Goal: Book appointment/travel/reservation

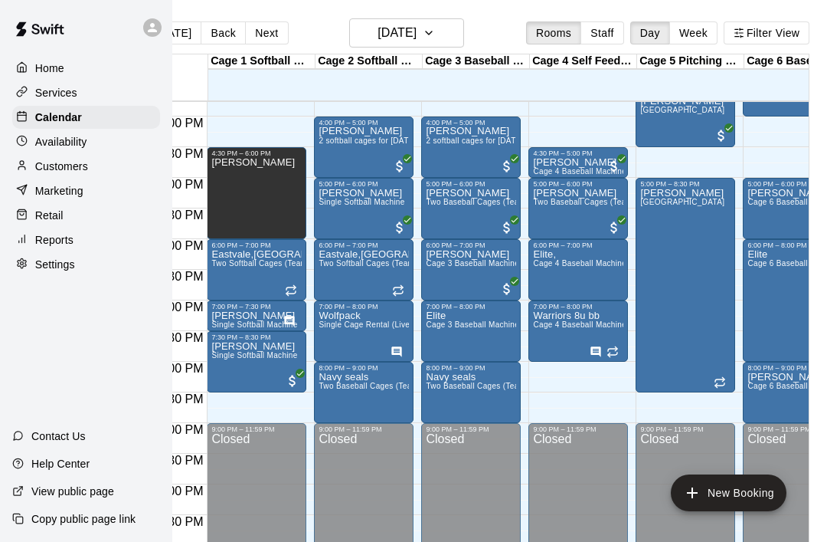
scroll to position [965, 0]
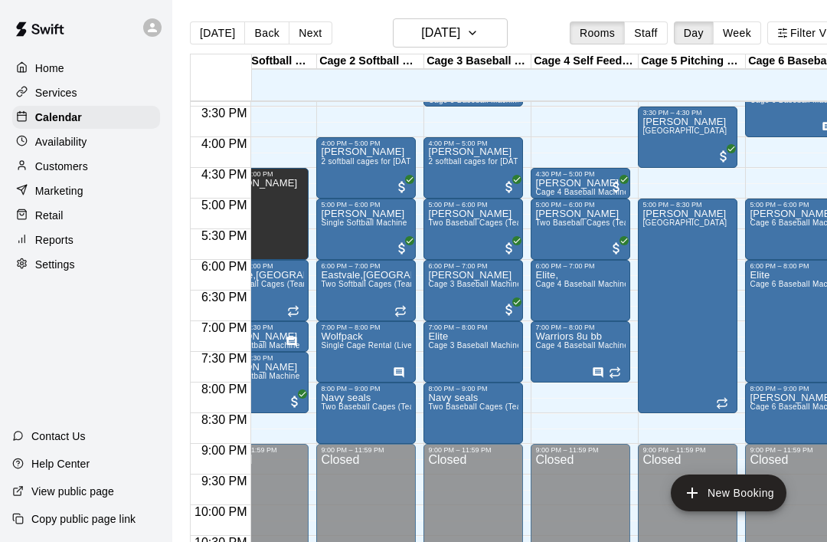
scroll to position [0, 44]
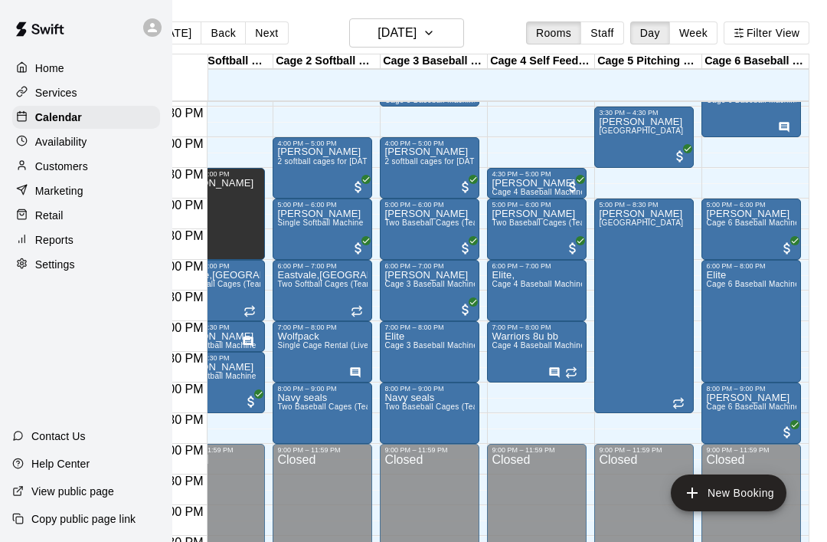
click at [743, 224] on span "Cage 6 Baseball Machine" at bounding box center [752, 222] width 93 height 8
click at [727, 231] on icon "edit" at bounding box center [722, 235] width 14 height 14
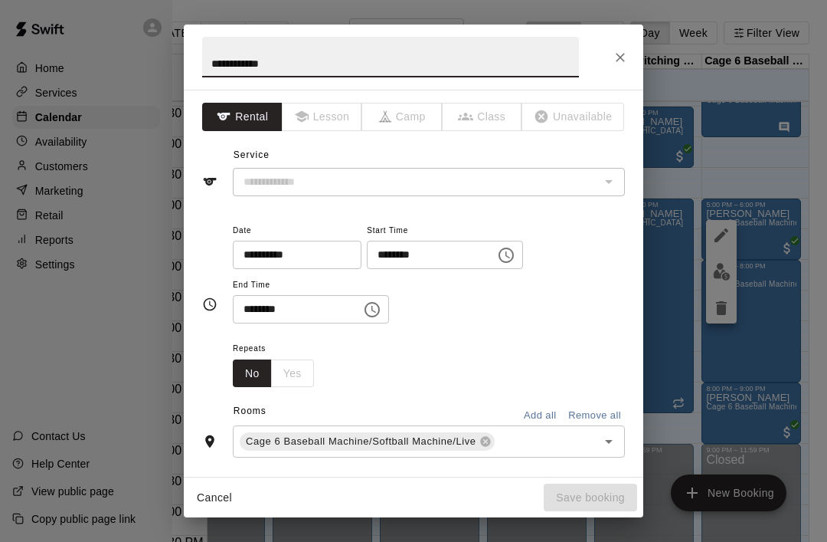
type input "**********"
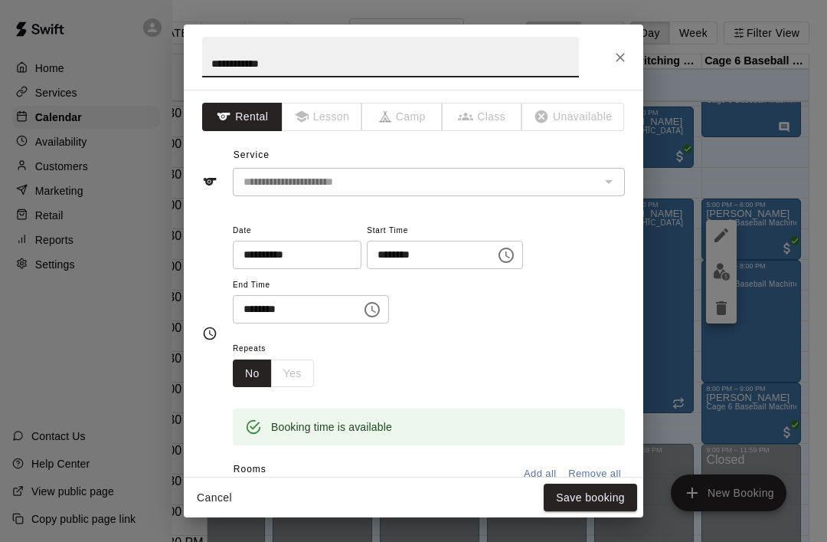
scroll to position [0, 0]
click at [632, 56] on button "Close" at bounding box center [621, 58] width 28 height 28
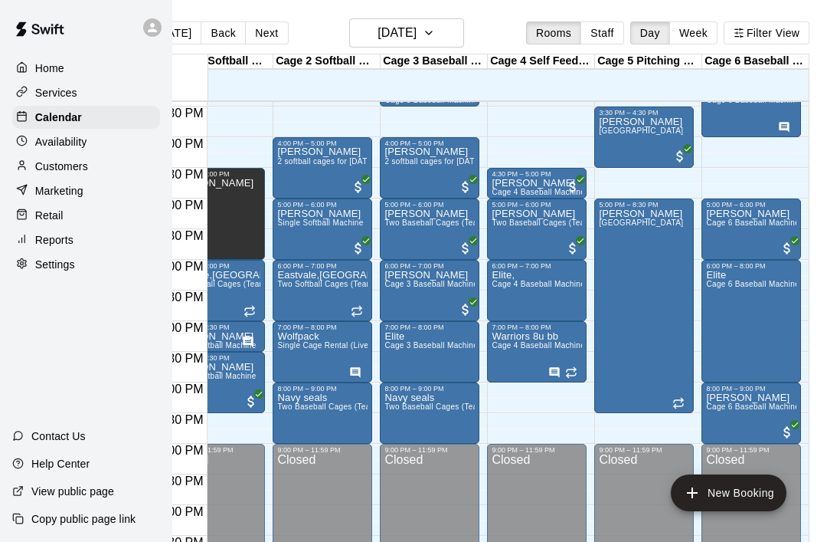
click at [745, 224] on span "Cage 6 Baseball Machine" at bounding box center [752, 222] width 93 height 8
click at [728, 305] on icon "delete" at bounding box center [721, 308] width 18 height 18
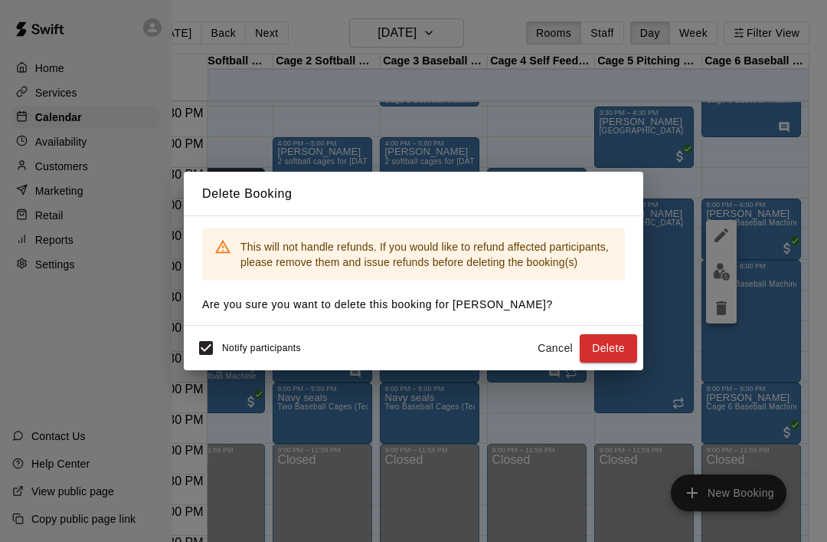
click at [627, 350] on button "Delete" at bounding box center [608, 348] width 57 height 28
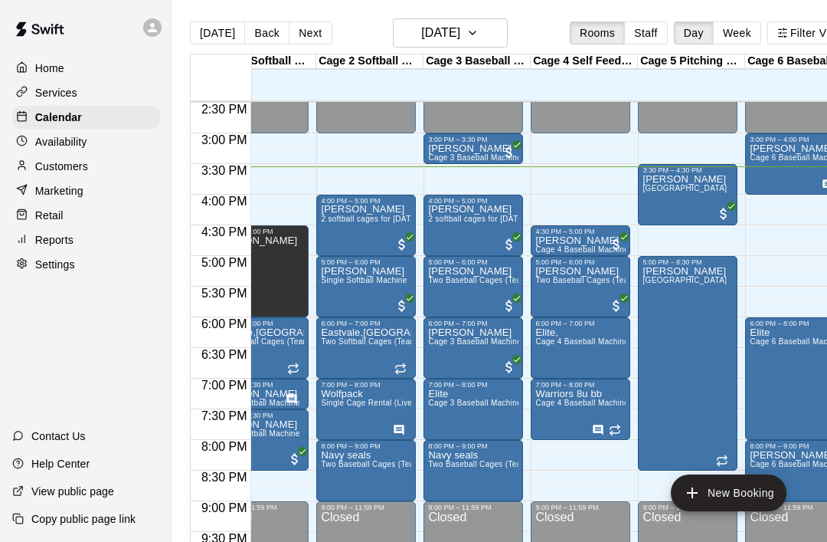
scroll to position [886, 42]
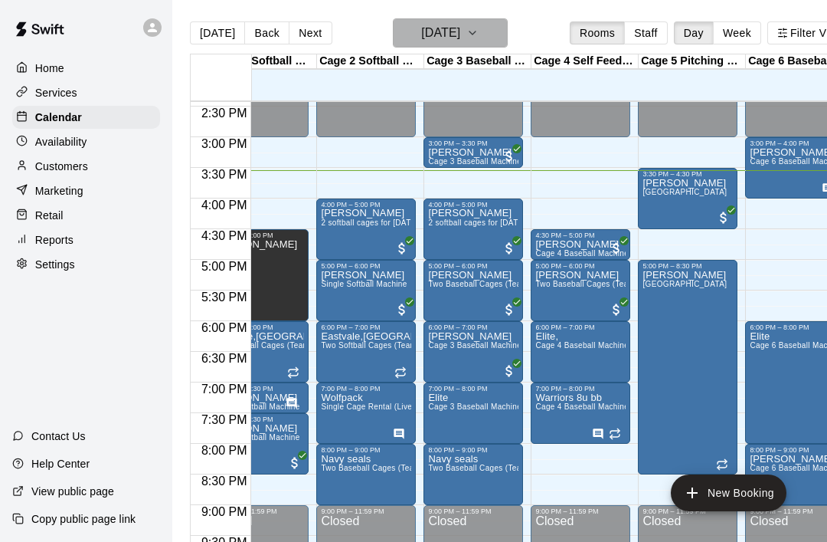
click at [503, 33] on button "[DATE]" at bounding box center [450, 32] width 115 height 29
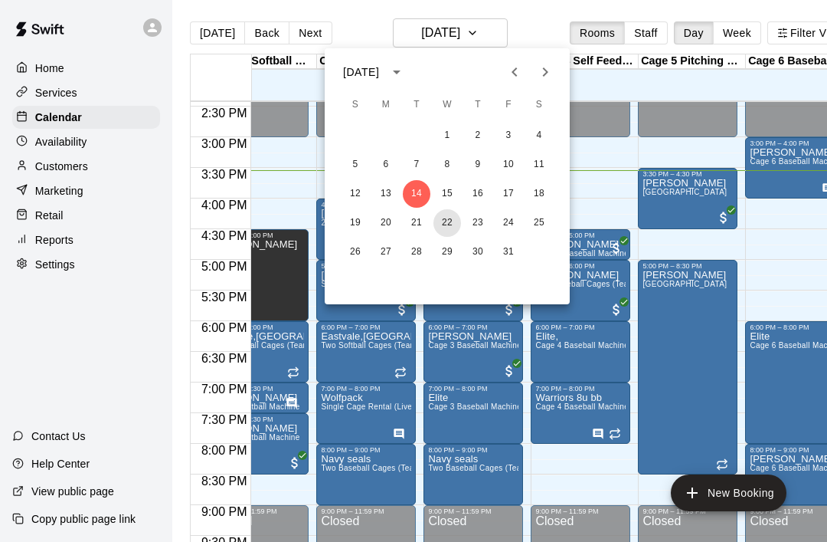
click at [452, 223] on button "22" at bounding box center [448, 223] width 28 height 28
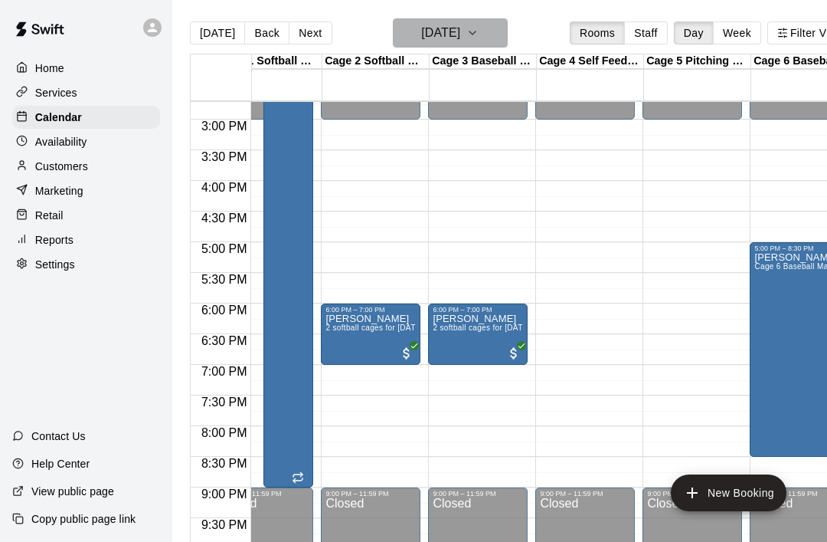
click at [479, 33] on icon "button" at bounding box center [473, 33] width 12 height 18
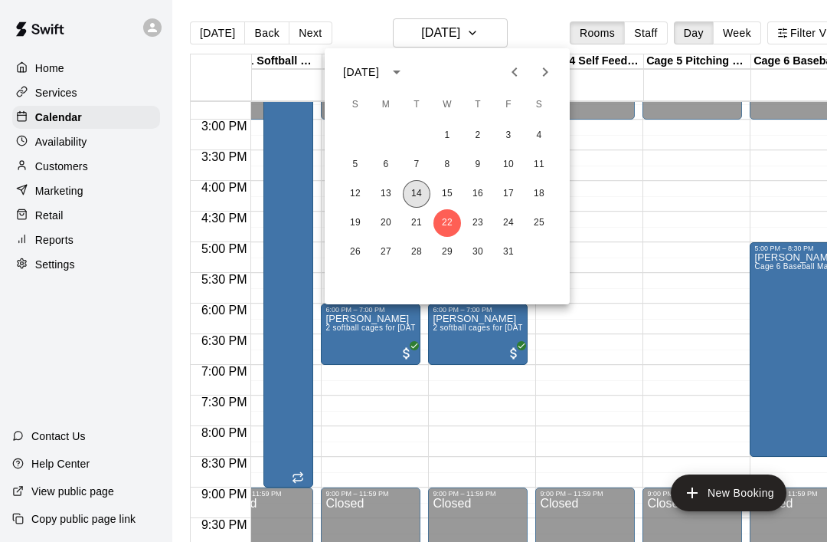
click at [418, 195] on button "14" at bounding box center [417, 194] width 28 height 28
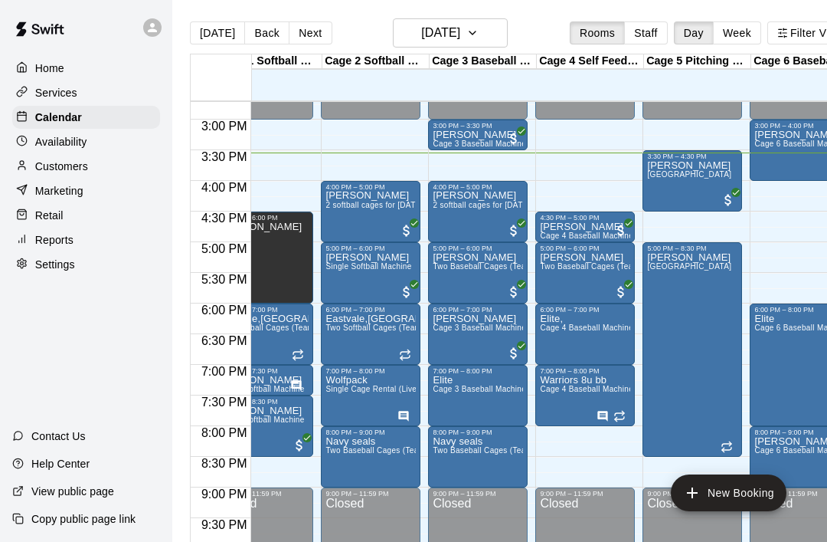
click at [592, 227] on p "[PERSON_NAME]" at bounding box center [585, 227] width 90 height 0
click at [564, 244] on icon "edit" at bounding box center [556, 244] width 18 height 18
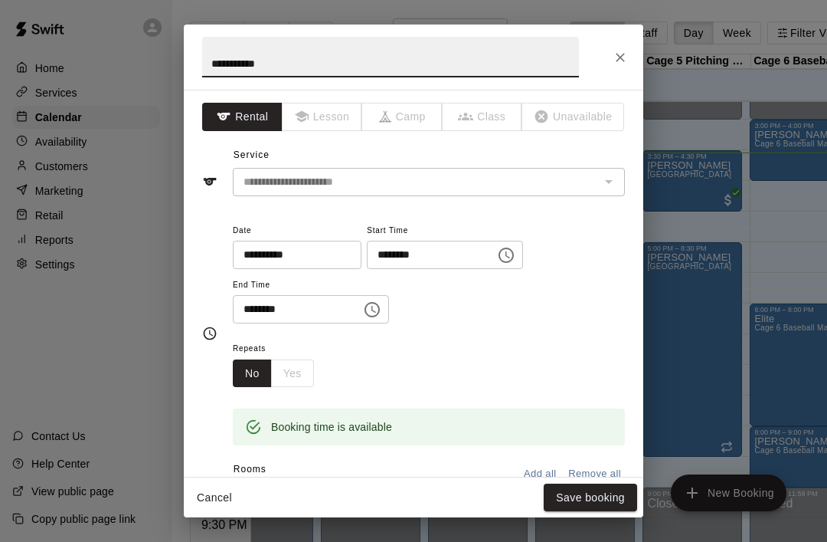
click at [271, 256] on input "**********" at bounding box center [292, 255] width 118 height 28
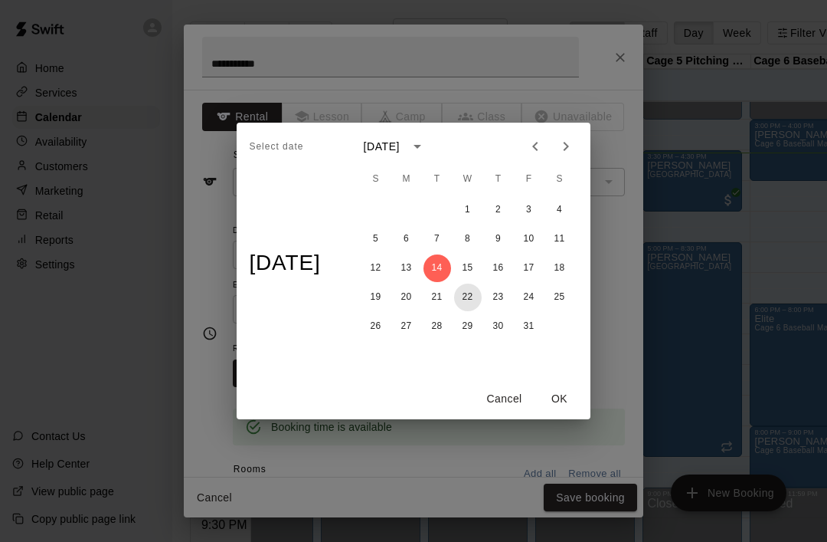
click at [472, 298] on button "22" at bounding box center [468, 297] width 28 height 28
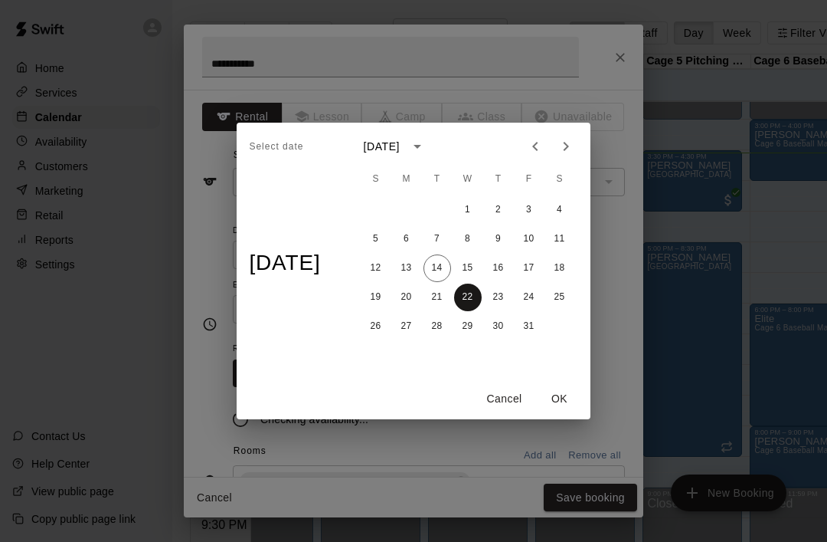
type input "**********"
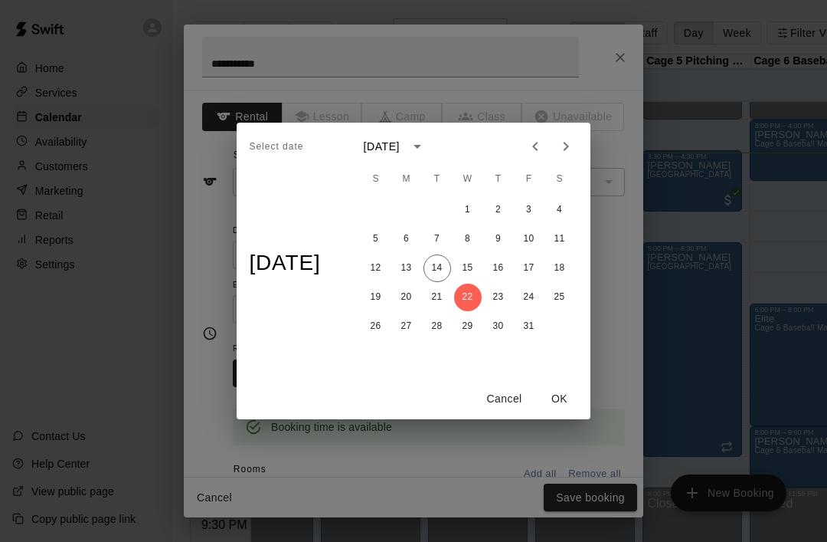
click at [568, 394] on button "OK" at bounding box center [559, 399] width 49 height 28
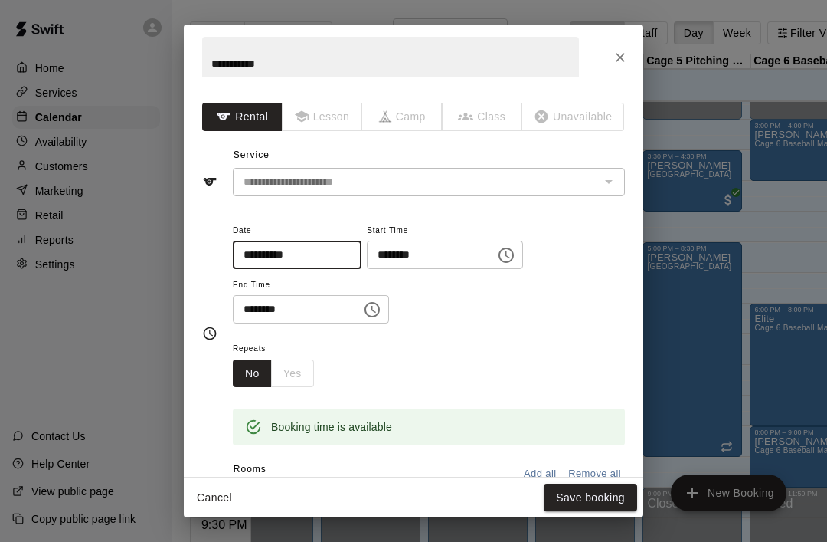
click at [425, 259] on input "********" at bounding box center [426, 255] width 118 height 28
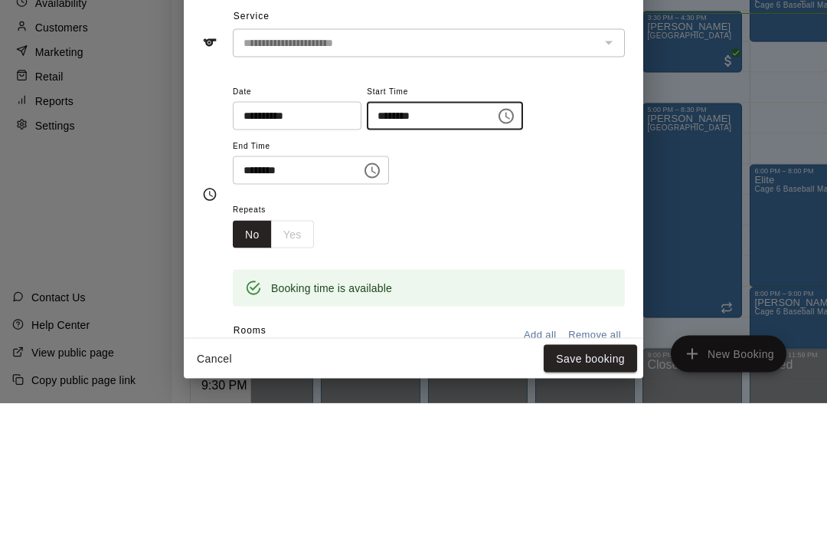
click at [497, 246] on icon "Choose time, selected time is 4:30 PM" at bounding box center [506, 255] width 18 height 18
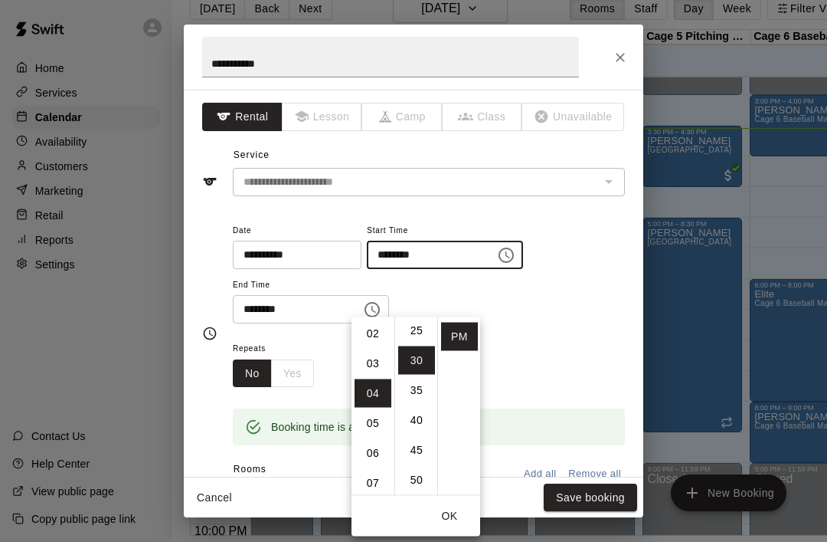
click at [379, 349] on li "03" at bounding box center [373, 363] width 37 height 28
click at [423, 320] on li "00" at bounding box center [416, 334] width 37 height 28
type input "********"
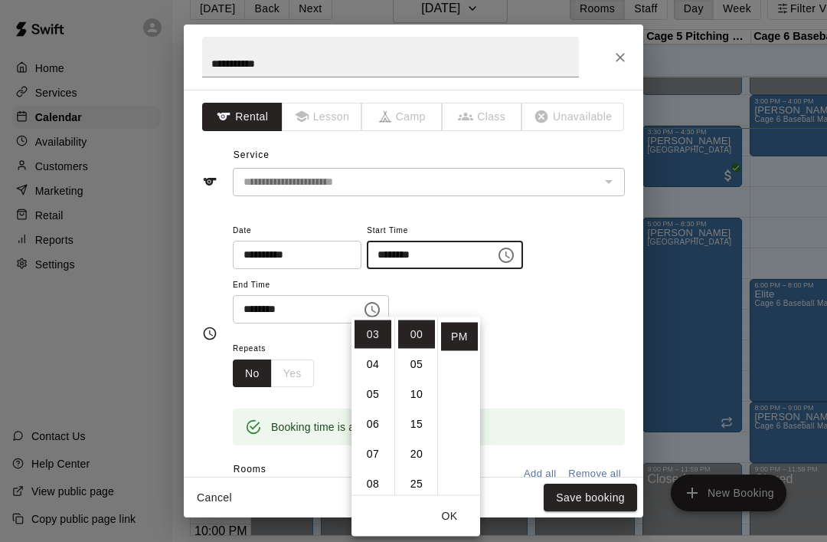
click at [254, 306] on input "********" at bounding box center [292, 309] width 118 height 28
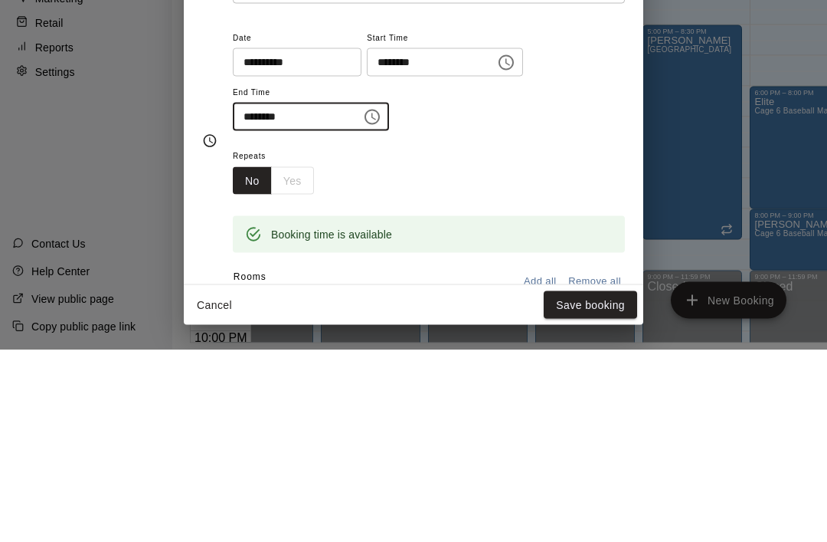
click at [365, 300] on icon "Choose time, selected time is 5:00 PM" at bounding box center [372, 309] width 18 height 18
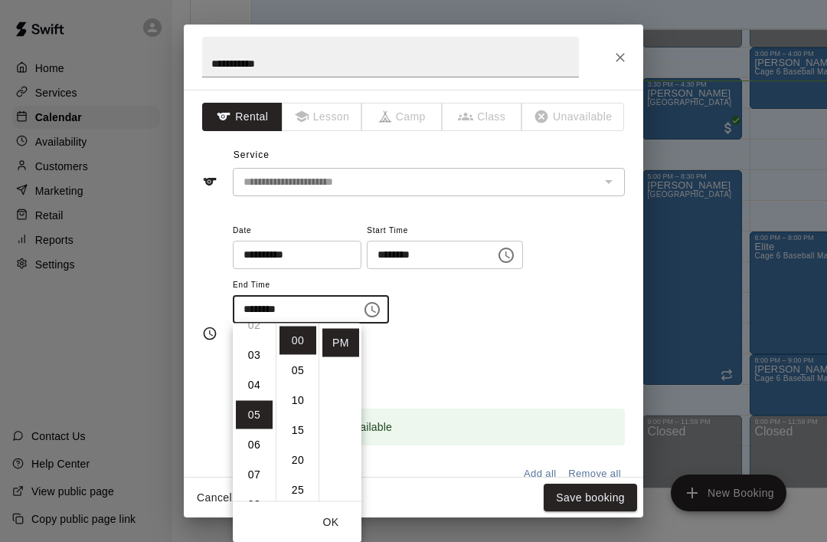
click at [245, 353] on li "03" at bounding box center [254, 355] width 37 height 28
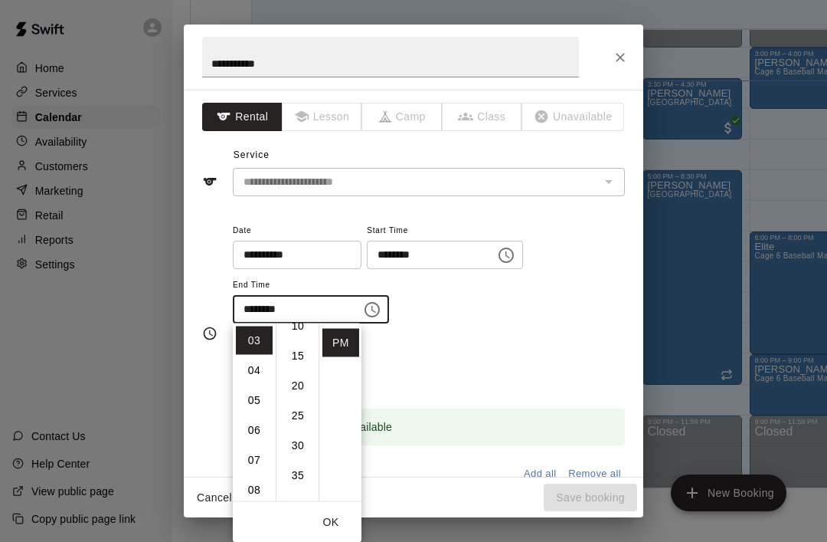
click at [287, 440] on li "30" at bounding box center [298, 445] width 37 height 28
type input "********"
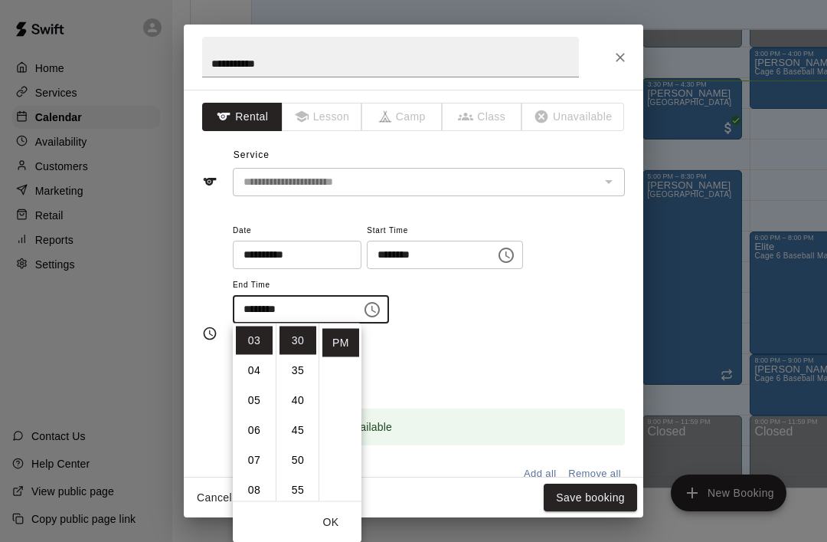
click at [598, 496] on button "Save booking" at bounding box center [590, 497] width 93 height 28
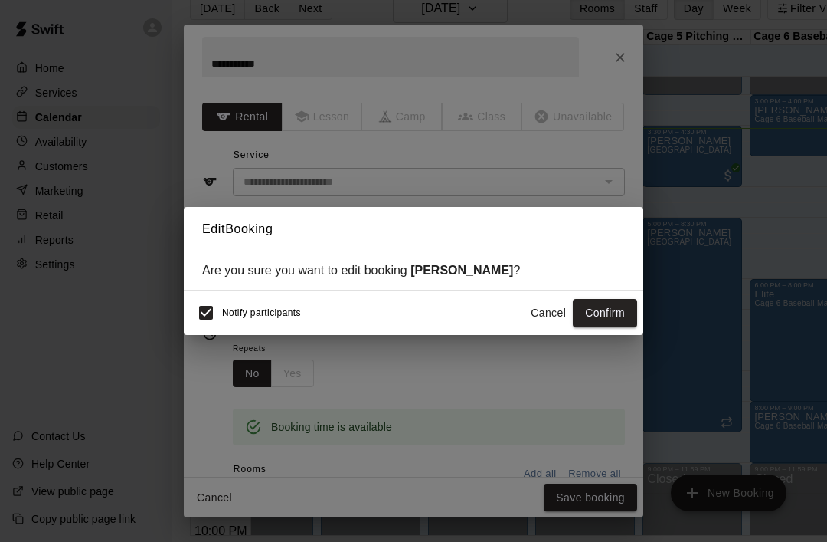
click at [613, 315] on button "Confirm" at bounding box center [605, 313] width 64 height 28
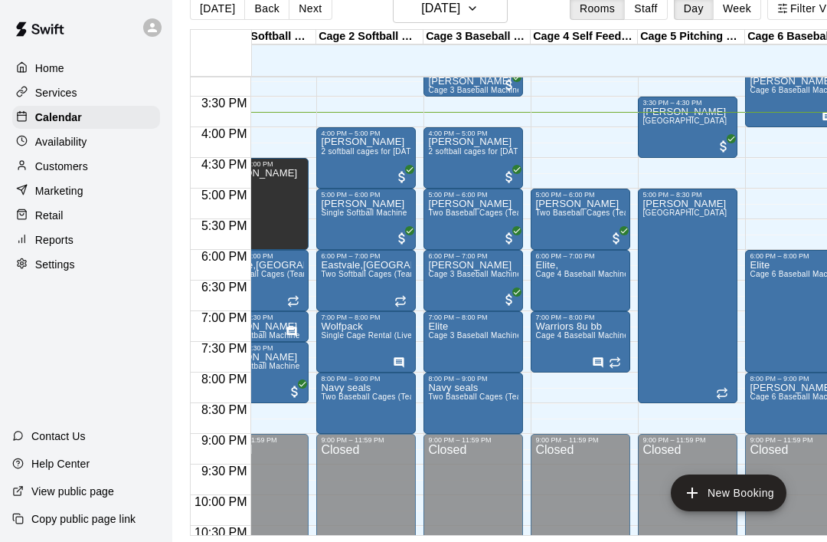
scroll to position [0, 42]
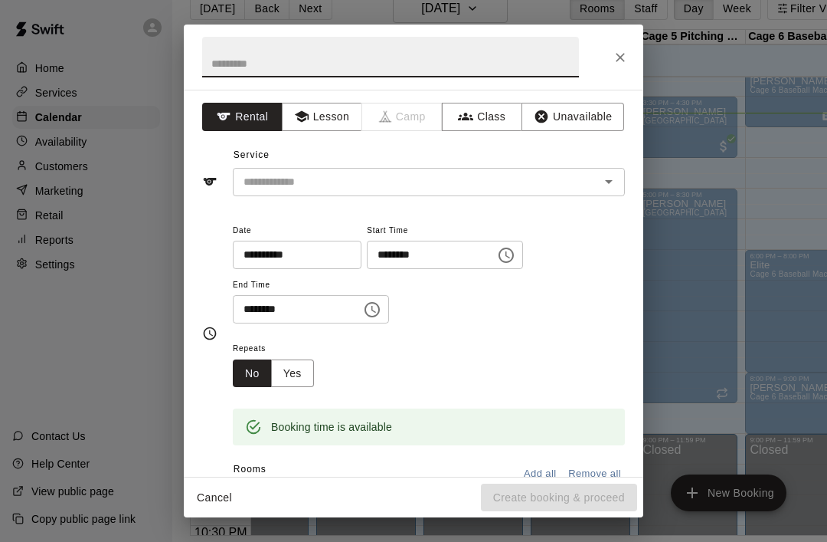
click at [260, 59] on input "text" at bounding box center [390, 57] width 377 height 41
click at [610, 175] on icon "Open" at bounding box center [609, 181] width 18 height 18
type input "*****"
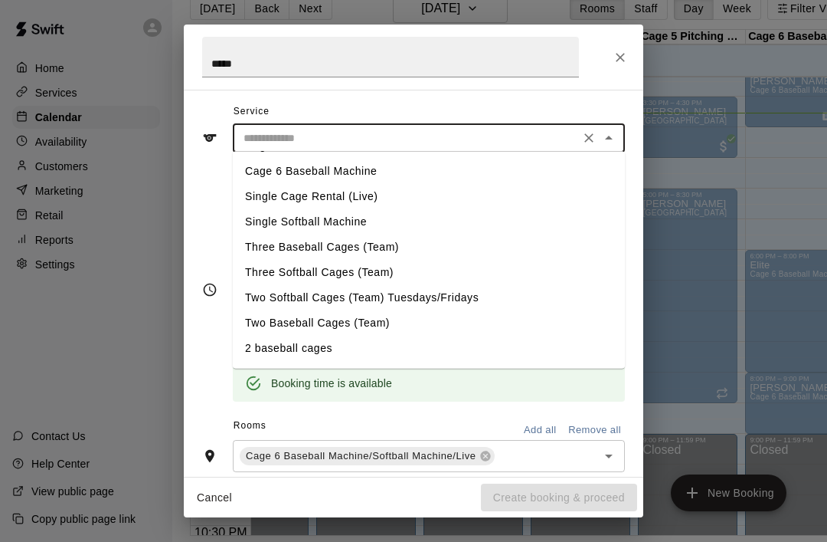
scroll to position [74, 0]
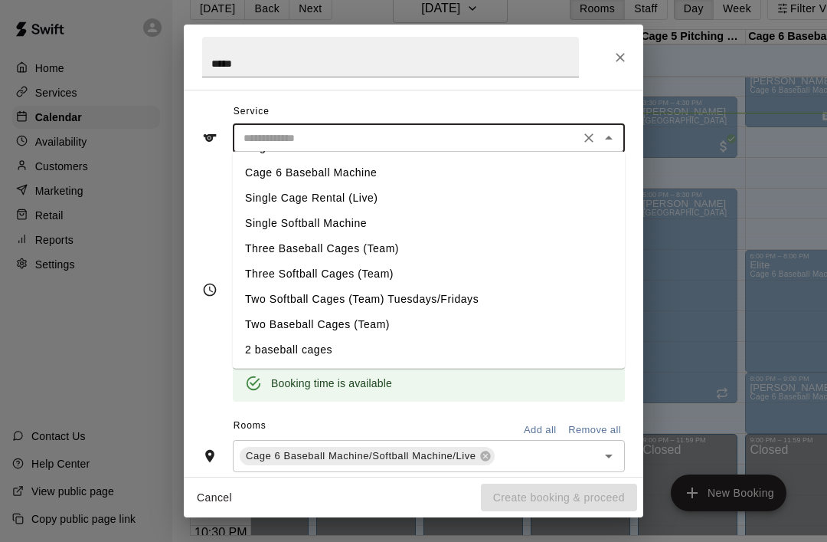
click at [375, 156] on li "Cage 4 Baseball Machine" at bounding box center [429, 147] width 392 height 25
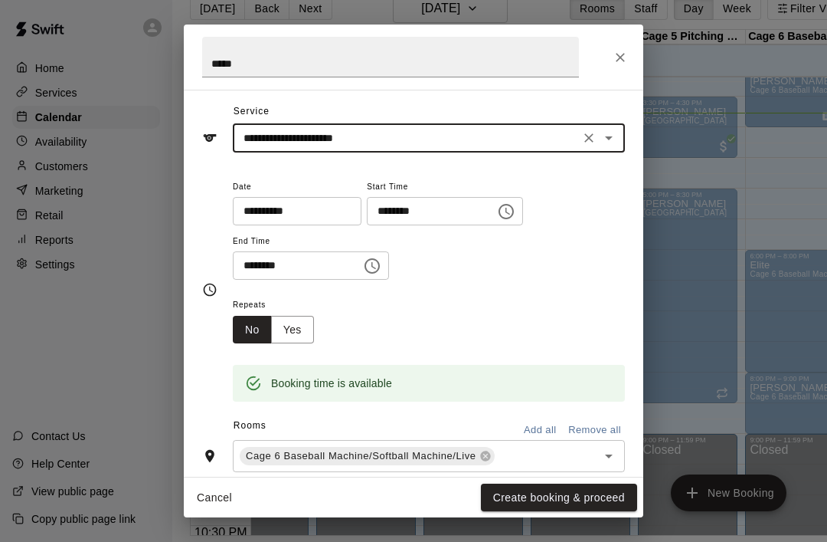
click at [617, 137] on icon "Open" at bounding box center [609, 138] width 18 height 18
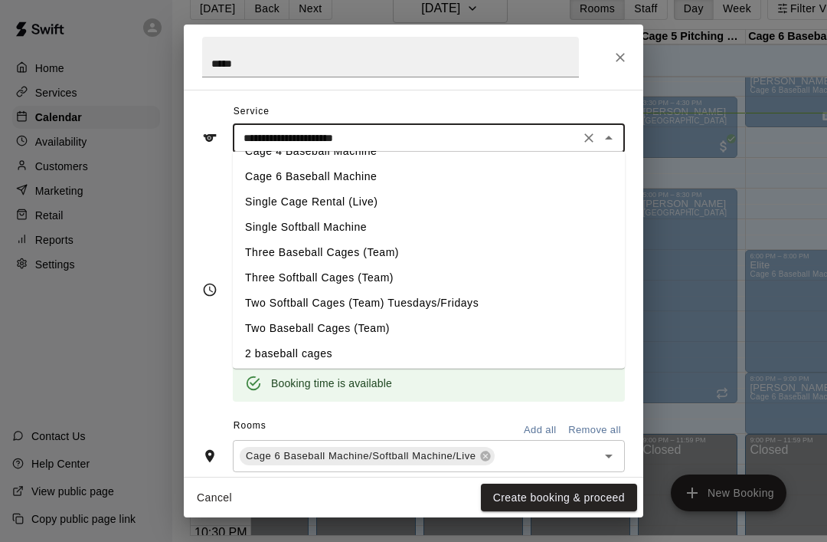
scroll to position [68, 0]
click at [372, 175] on li "Cage 6 Baseball Machine" at bounding box center [429, 177] width 392 height 25
type input "**********"
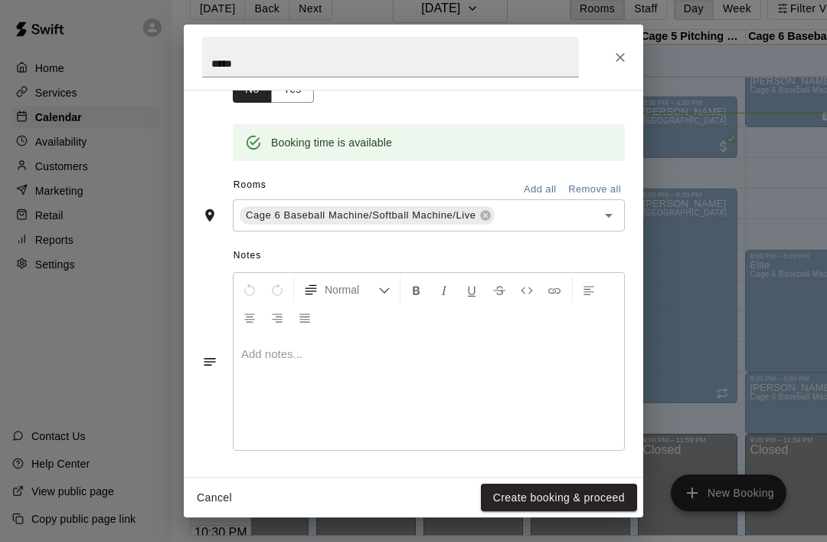
scroll to position [283, 0]
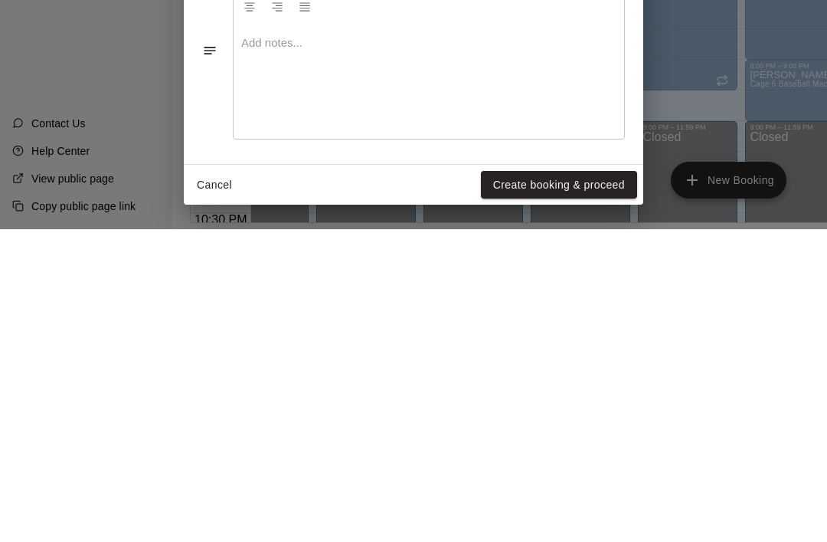
click at [571, 483] on button "Create booking & proceed" at bounding box center [559, 497] width 156 height 28
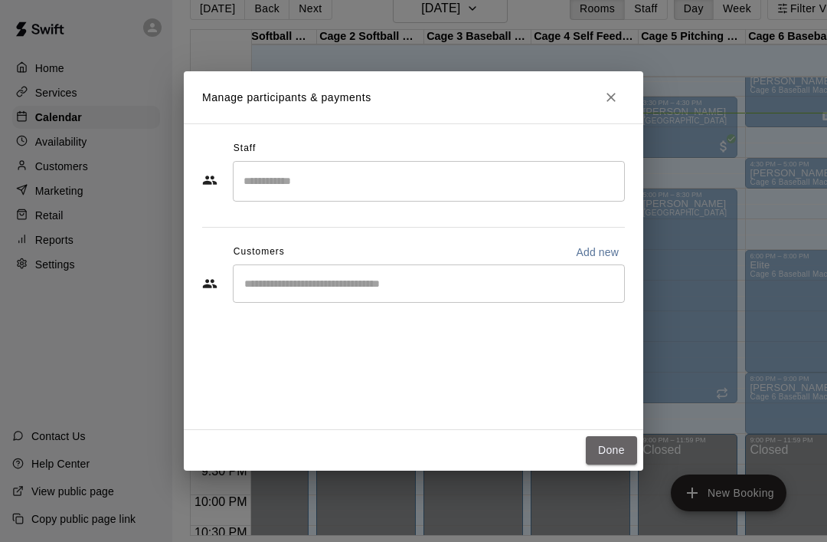
click at [614, 440] on button "Done" at bounding box center [611, 450] width 51 height 28
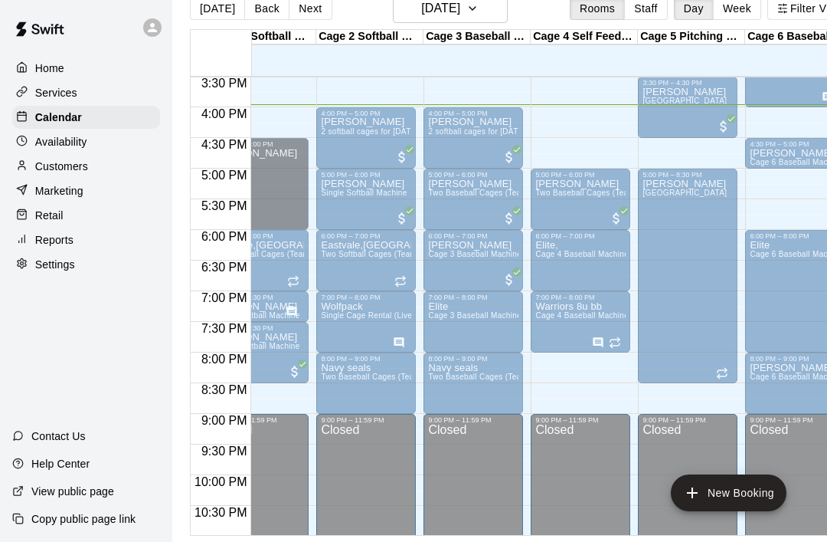
scroll to position [0, 42]
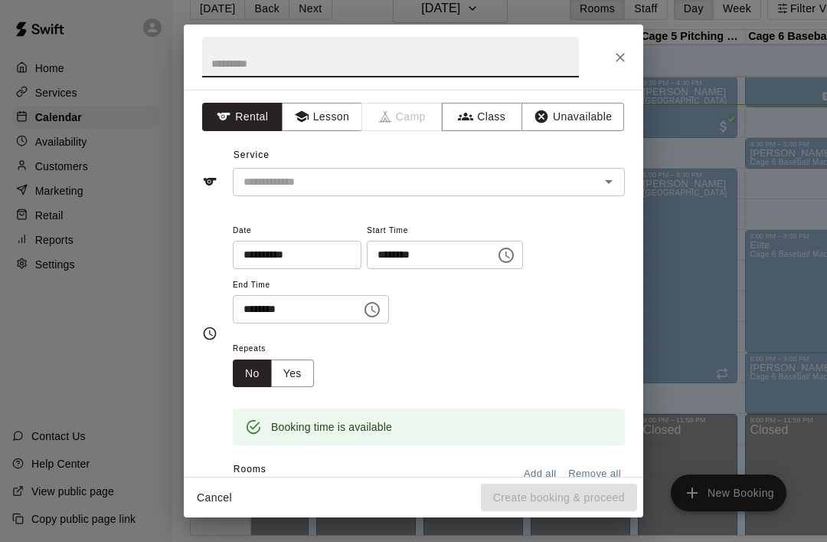
click at [622, 46] on button "Close" at bounding box center [621, 58] width 28 height 28
click at [505, 57] on input "text" at bounding box center [390, 57] width 377 height 41
type input "*******"
click at [389, 156] on div "Service ​" at bounding box center [413, 169] width 423 height 53
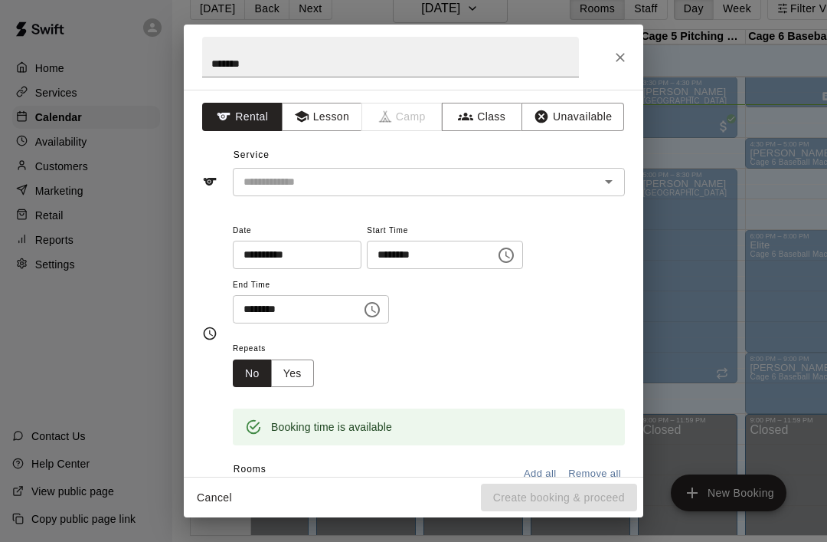
click at [364, 172] on input "text" at bounding box center [406, 181] width 338 height 19
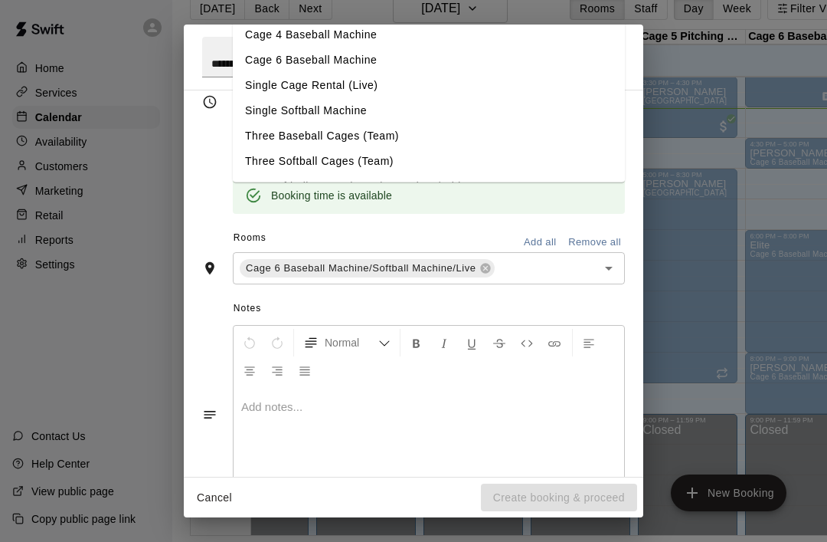
scroll to position [230, 0]
click at [312, 61] on li "Cage 6 Baseball Machine" at bounding box center [429, 59] width 392 height 25
type input "**********"
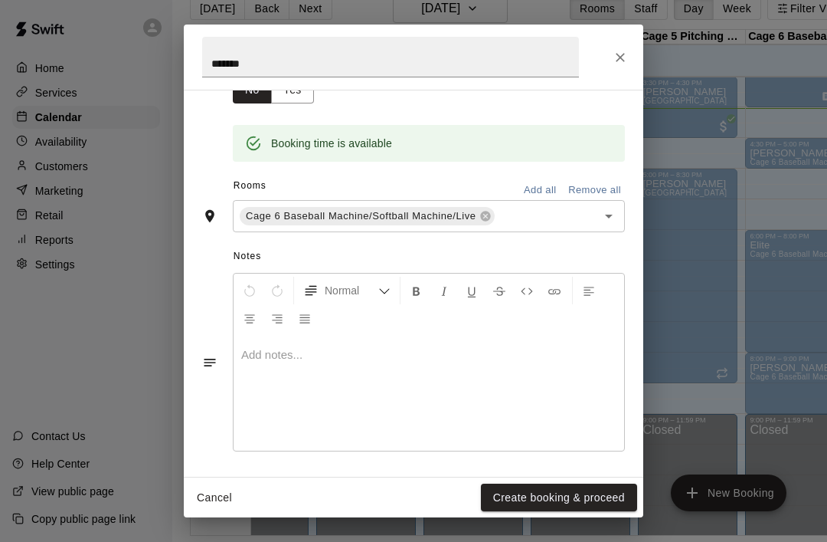
scroll to position [283, 0]
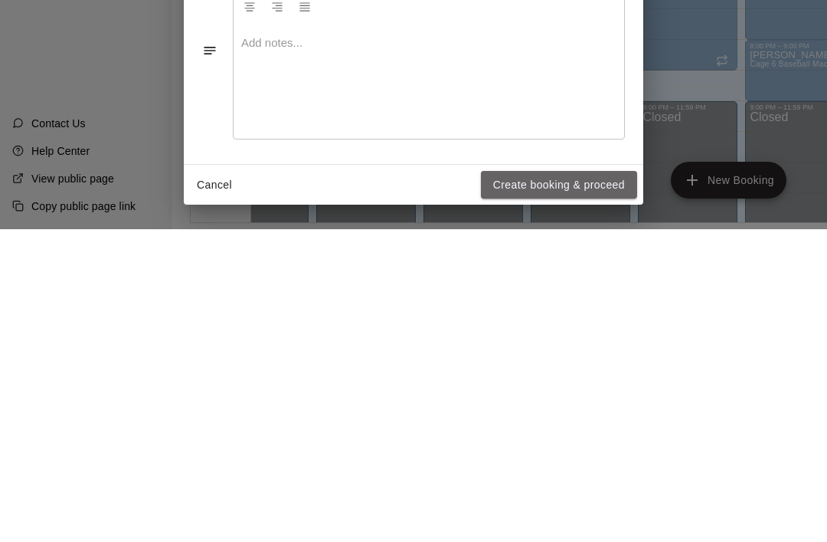
click at [541, 483] on button "Create booking & proceed" at bounding box center [559, 497] width 156 height 28
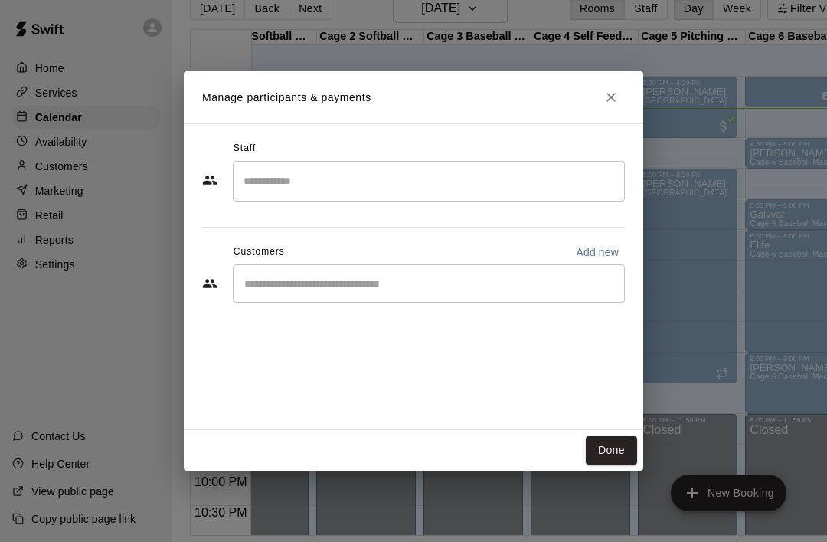
click at [615, 444] on button "Done" at bounding box center [611, 450] width 51 height 28
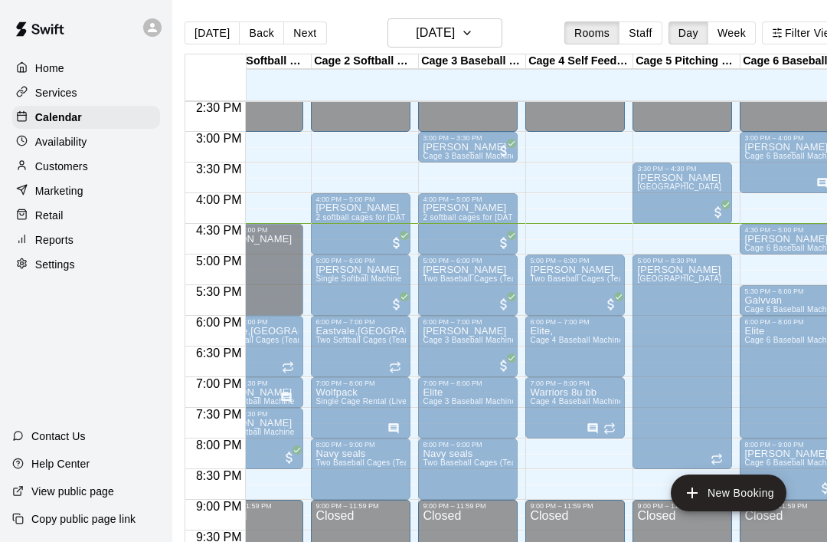
scroll to position [0, 44]
